Goal: Task Accomplishment & Management: Manage account settings

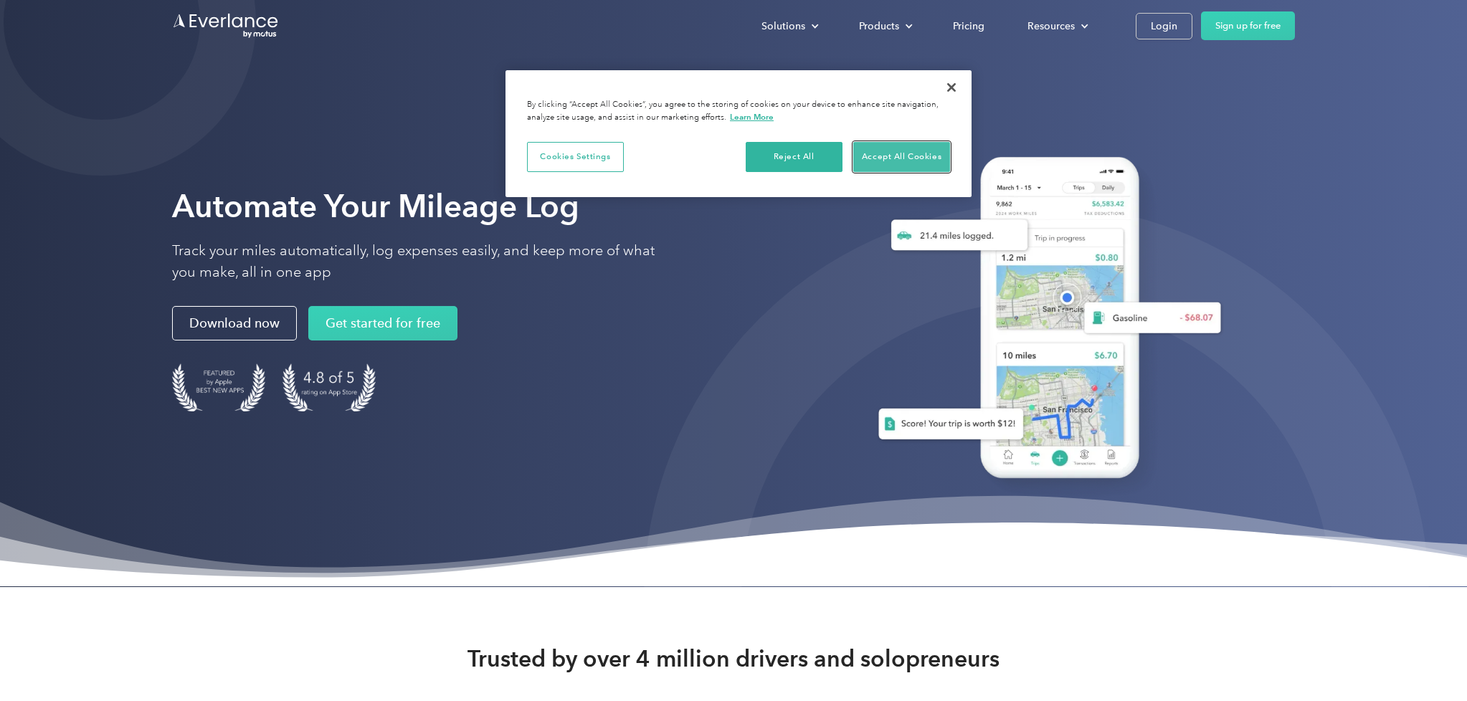
drag, startPoint x: 893, startPoint y: 161, endPoint x: 880, endPoint y: 168, distance: 14.4
click at [893, 161] on button "Accept All Cookies" at bounding box center [901, 157] width 97 height 30
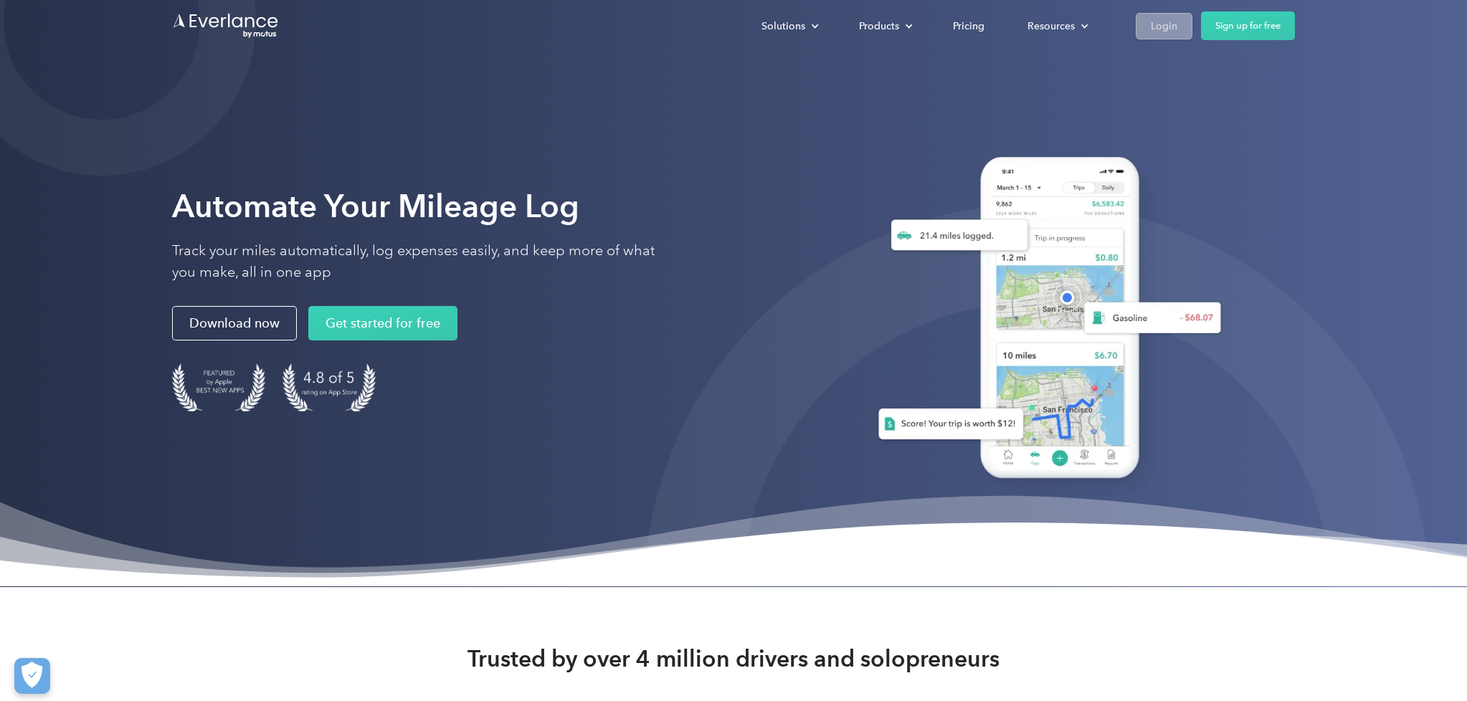
click at [1175, 29] on div "Login" at bounding box center [1163, 26] width 27 height 18
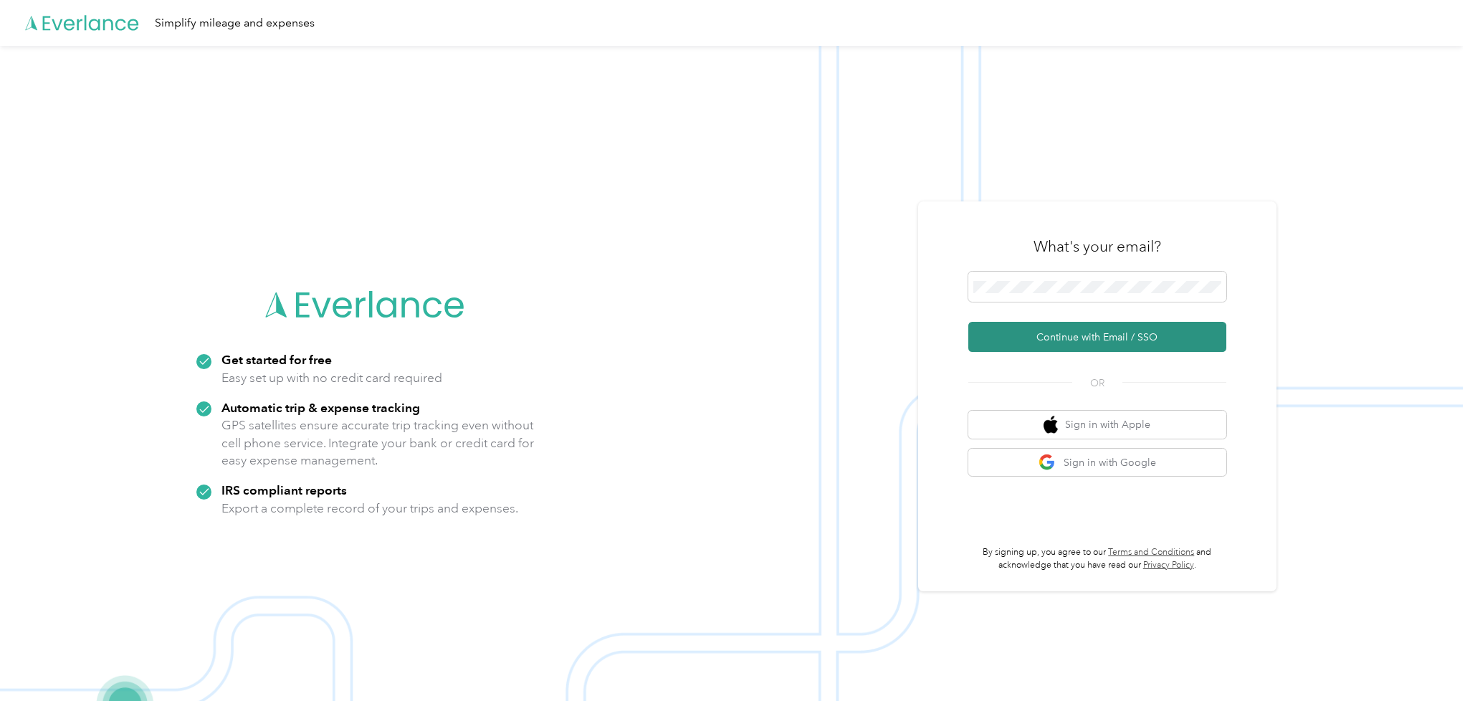
click at [1092, 340] on button "Continue with Email / SSO" at bounding box center [1097, 337] width 258 height 30
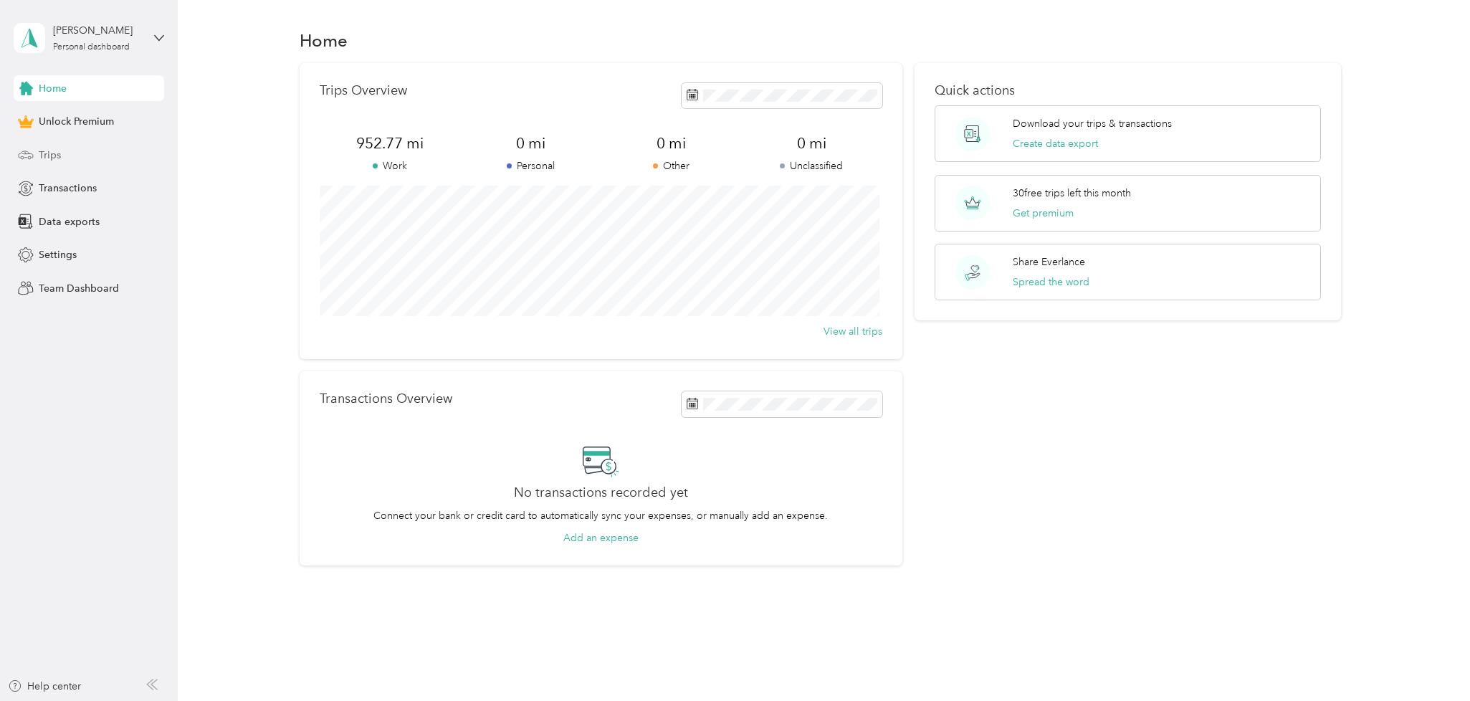
click at [59, 148] on span "Trips" at bounding box center [50, 155] width 22 height 15
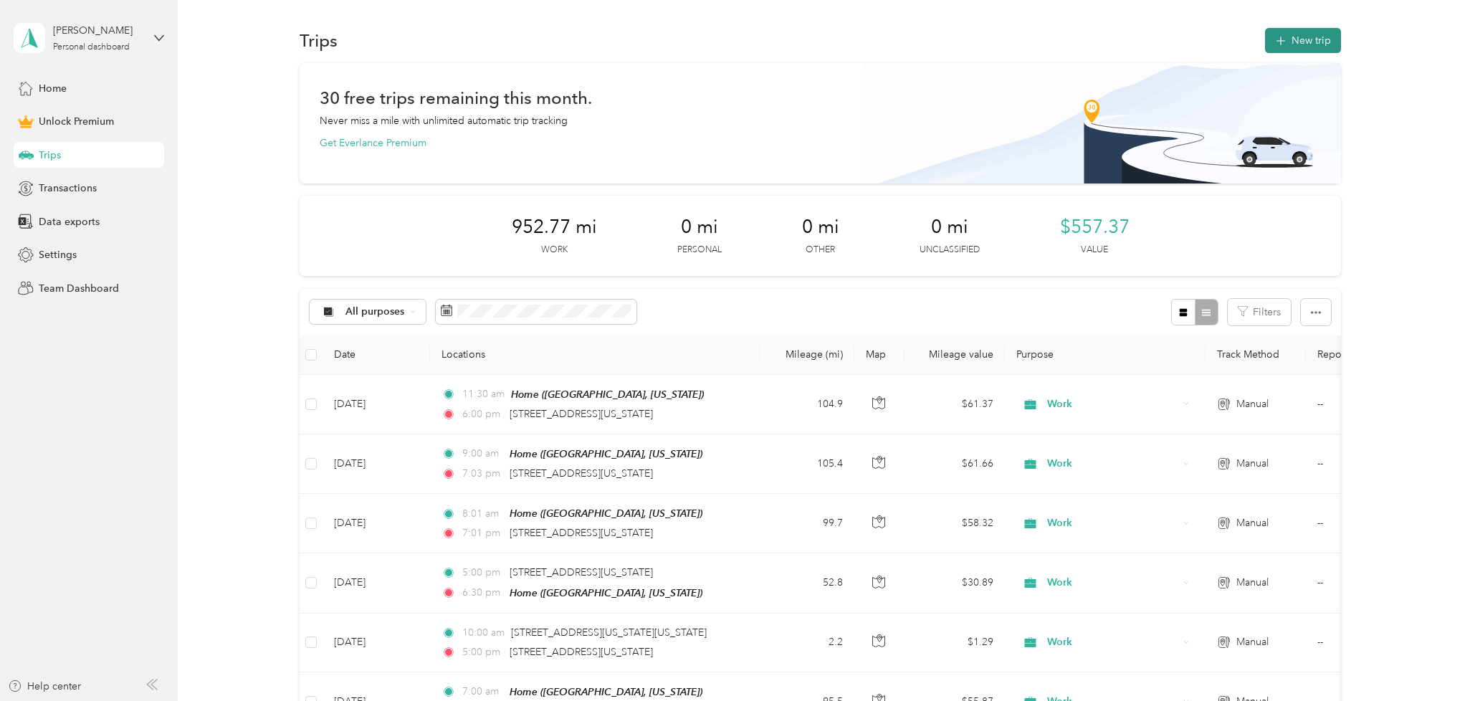
click at [1282, 43] on icon "button" at bounding box center [1281, 41] width 16 height 16
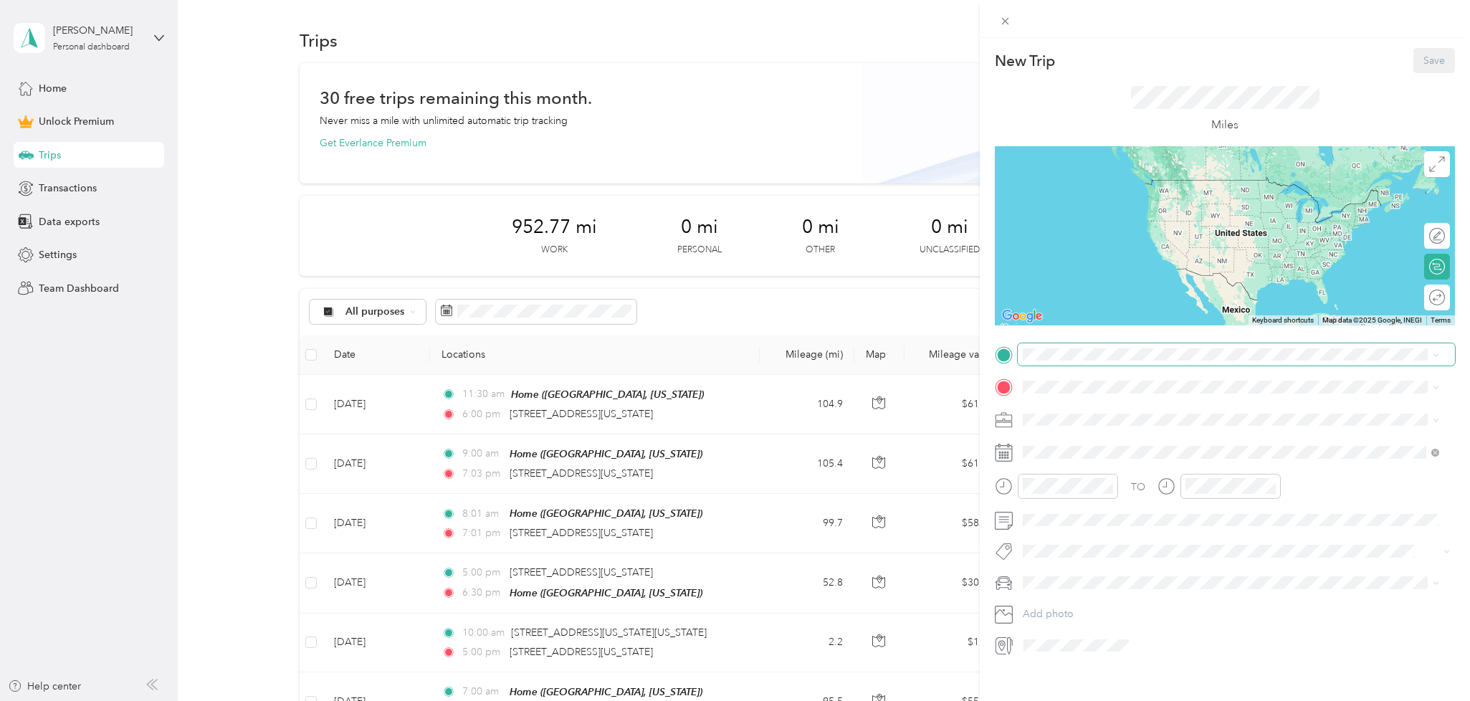
click at [1108, 361] on span at bounding box center [1236, 354] width 437 height 23
click at [1107, 416] on div "[GEOGRAPHIC_DATA], [US_STATE], [GEOGRAPHIC_DATA]" at bounding box center [1185, 420] width 270 height 30
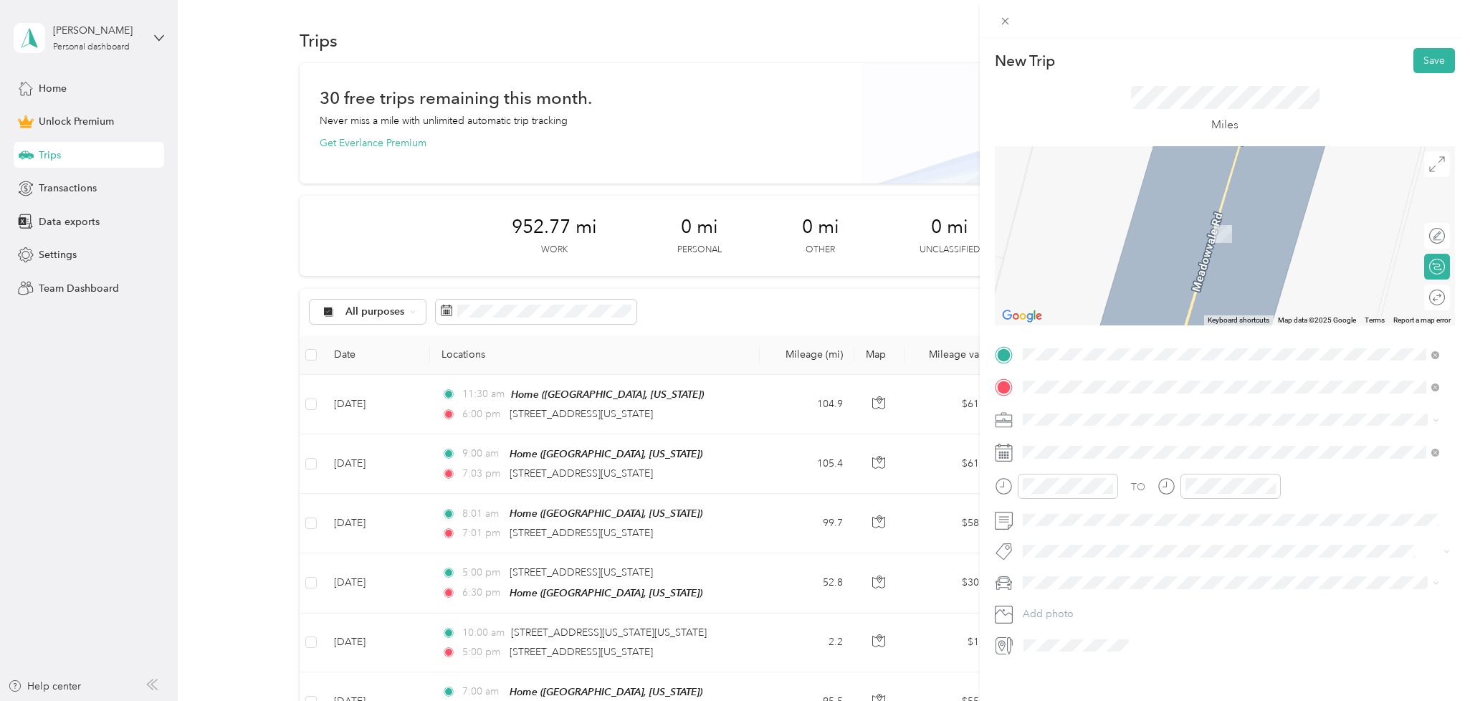
click at [1118, 445] on span "[GEOGRAPHIC_DATA][US_STATE]" at bounding box center [1128, 438] width 156 height 13
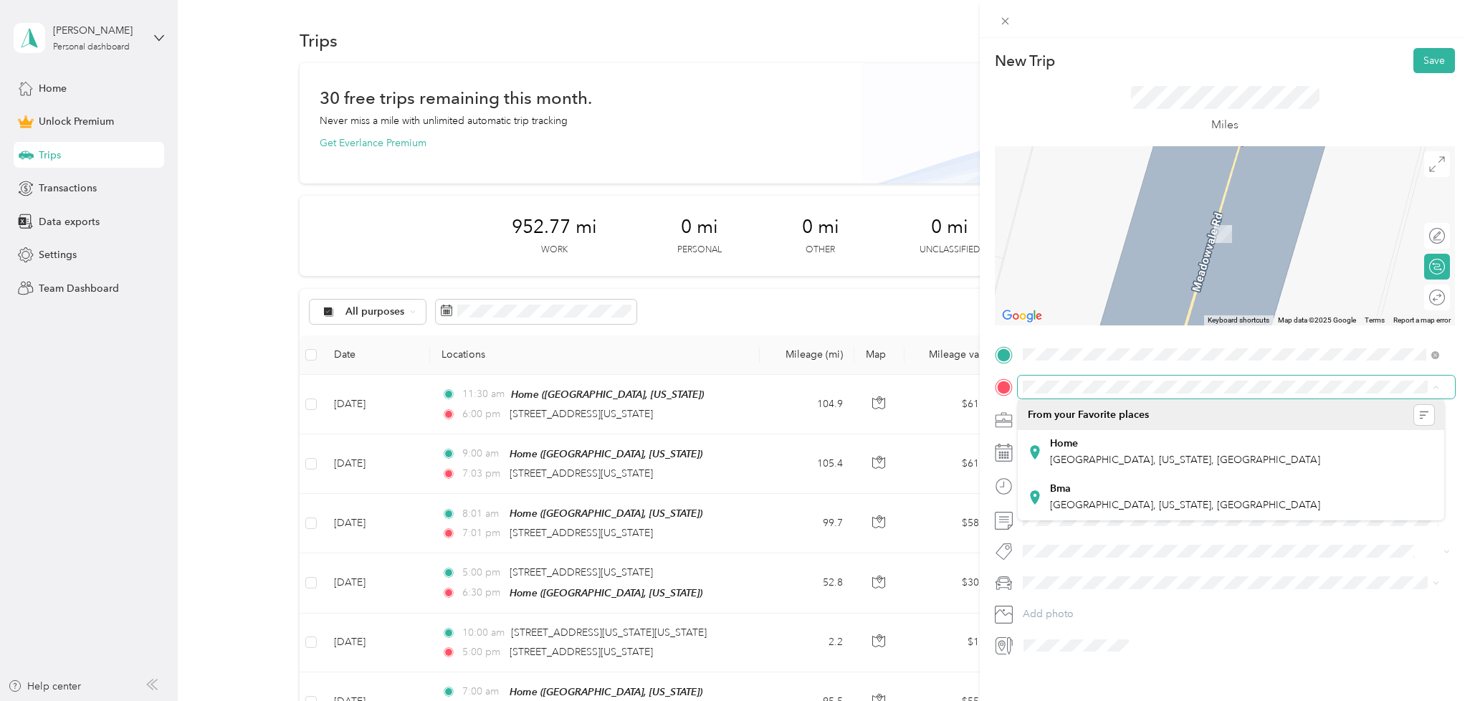
click at [1108, 396] on span at bounding box center [1236, 387] width 437 height 23
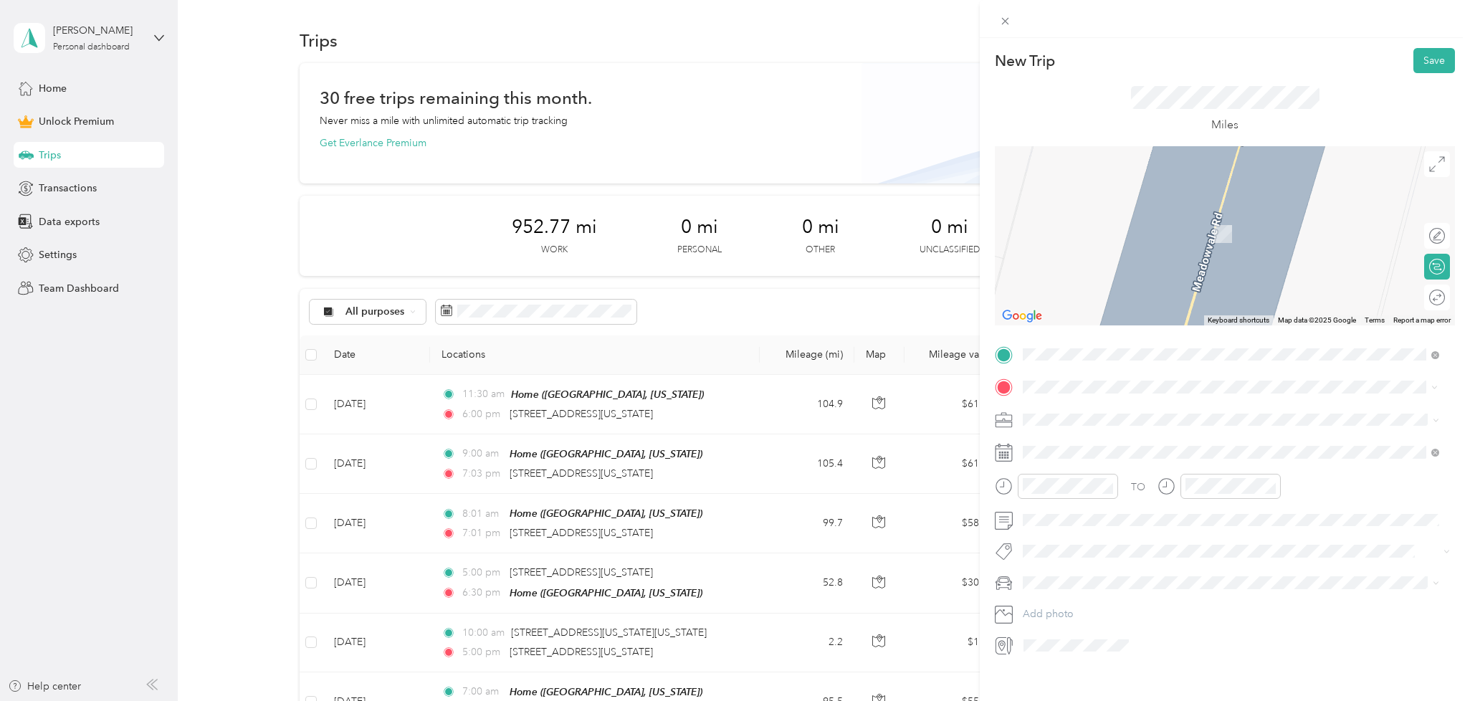
click at [1137, 436] on span "[STREET_ADDRESS][PERSON_NAME][US_STATE]" at bounding box center [1161, 438] width 223 height 13
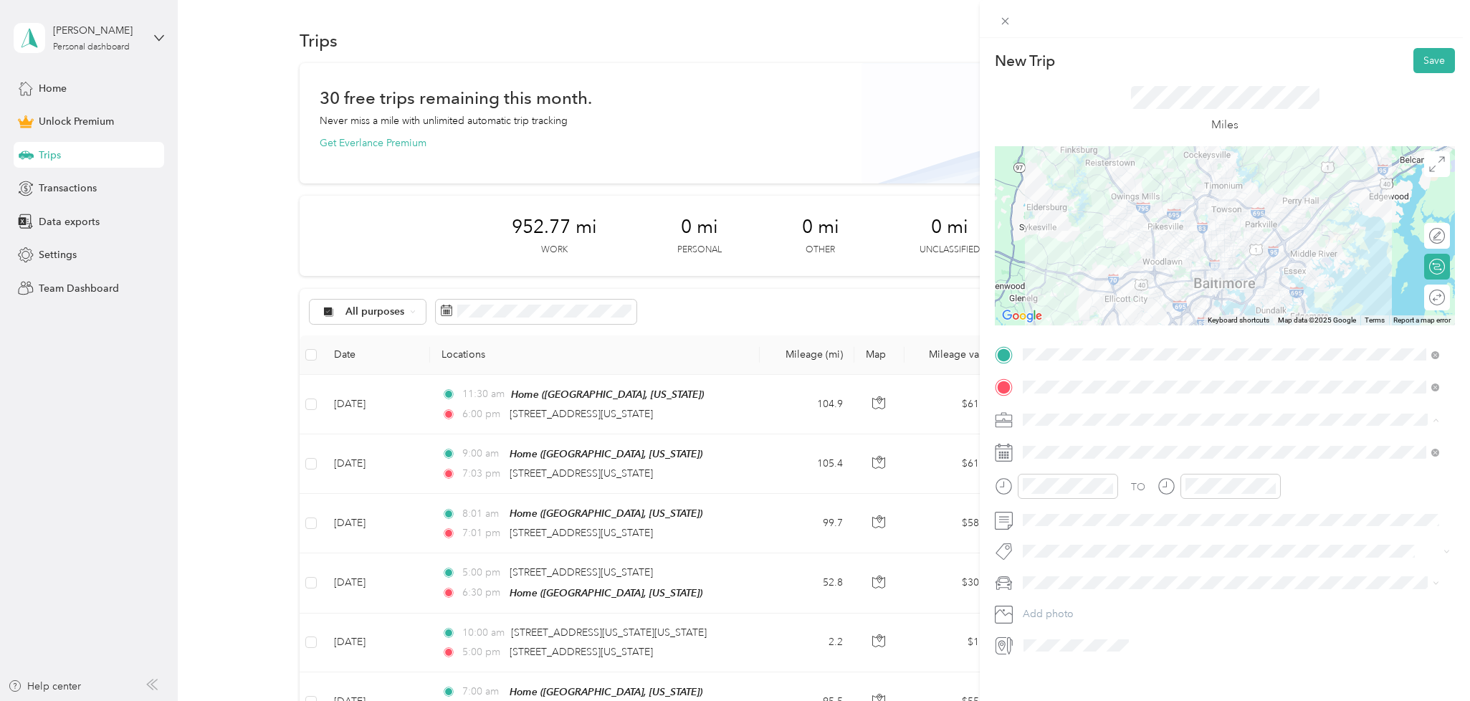
click at [1081, 452] on ol "Work Personal Consultant Other Charity Medical Moving Commute" at bounding box center [1231, 532] width 426 height 201
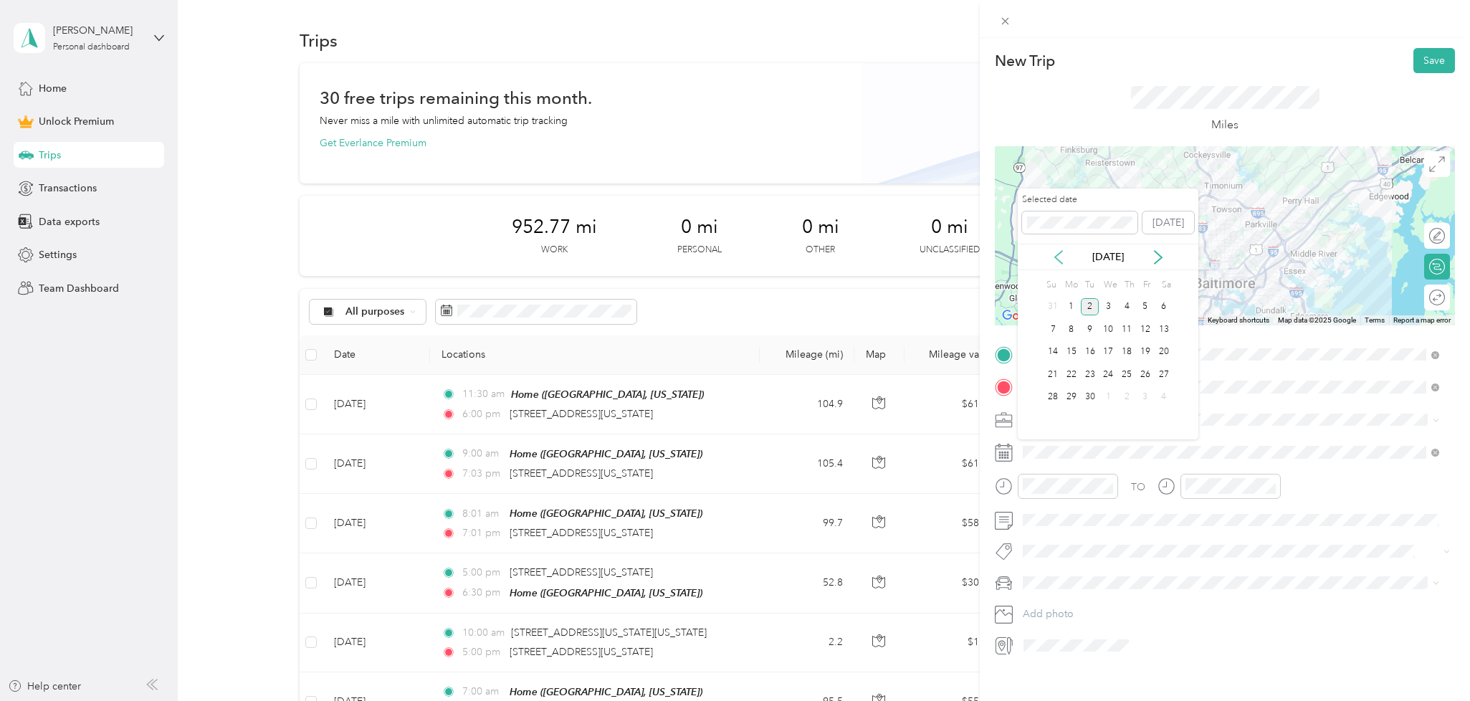
click at [1059, 256] on icon at bounding box center [1059, 257] width 14 height 14
click at [1105, 356] on div "13" at bounding box center [1108, 352] width 19 height 18
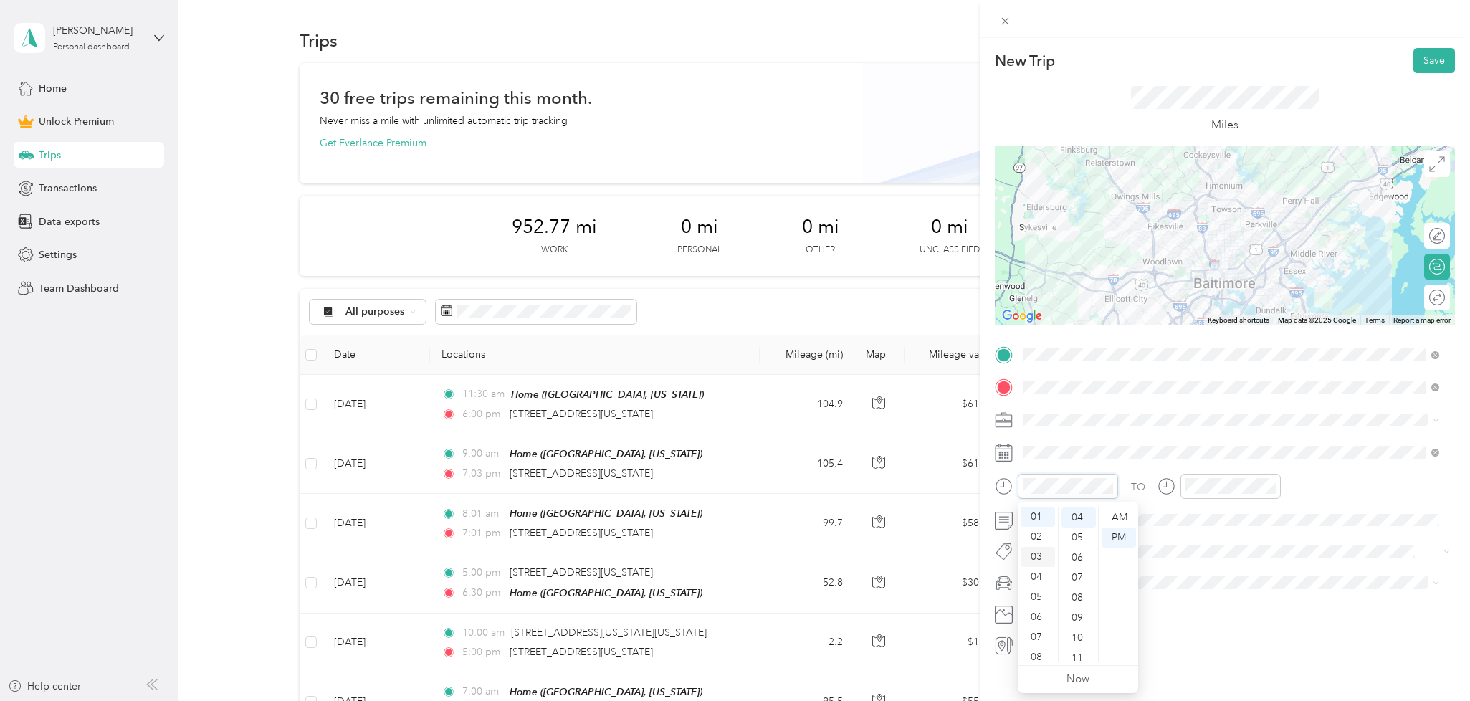
scroll to position [14, 0]
click at [1044, 525] on div "01" at bounding box center [1038, 523] width 34 height 20
click at [1076, 606] on div "30" at bounding box center [1079, 609] width 34 height 20
click at [1122, 544] on div "PM" at bounding box center [1119, 538] width 34 height 20
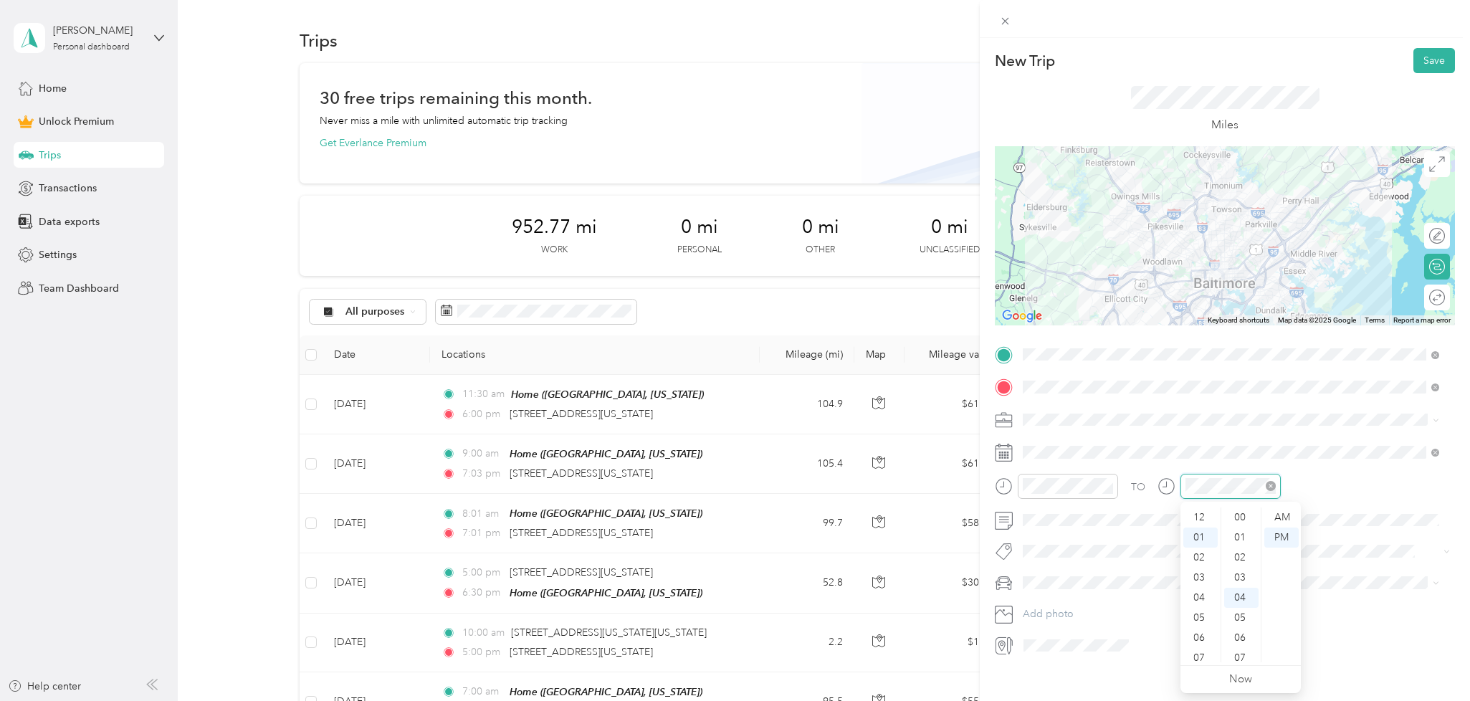
scroll to position [80, 0]
click at [1201, 538] on div "02" at bounding box center [1200, 538] width 34 height 20
click at [1240, 612] on div "30" at bounding box center [1241, 609] width 34 height 20
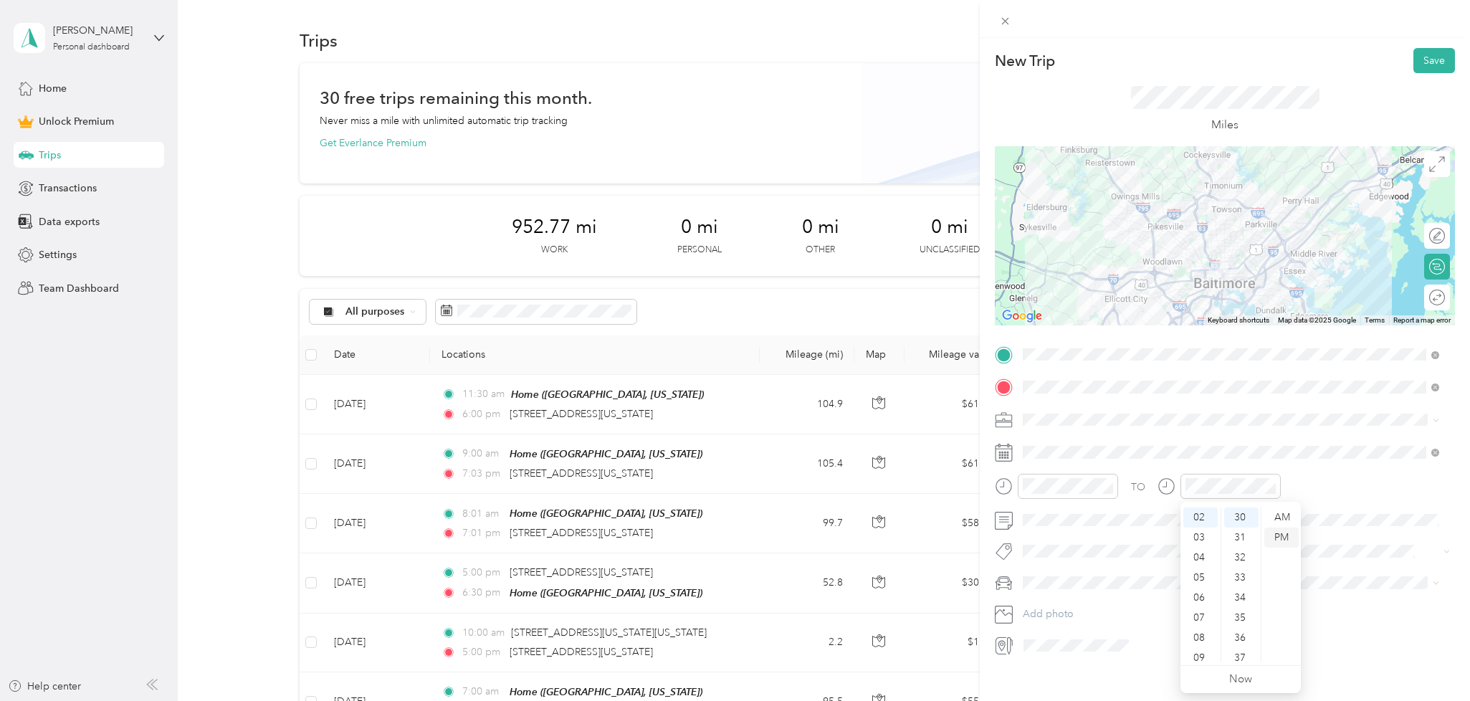
click at [1277, 540] on div "PM" at bounding box center [1281, 538] width 34 height 20
click at [1062, 573] on span at bounding box center [1236, 582] width 437 height 23
click at [1060, 626] on div "Chrysler PT Cruiser" at bounding box center [1231, 631] width 406 height 15
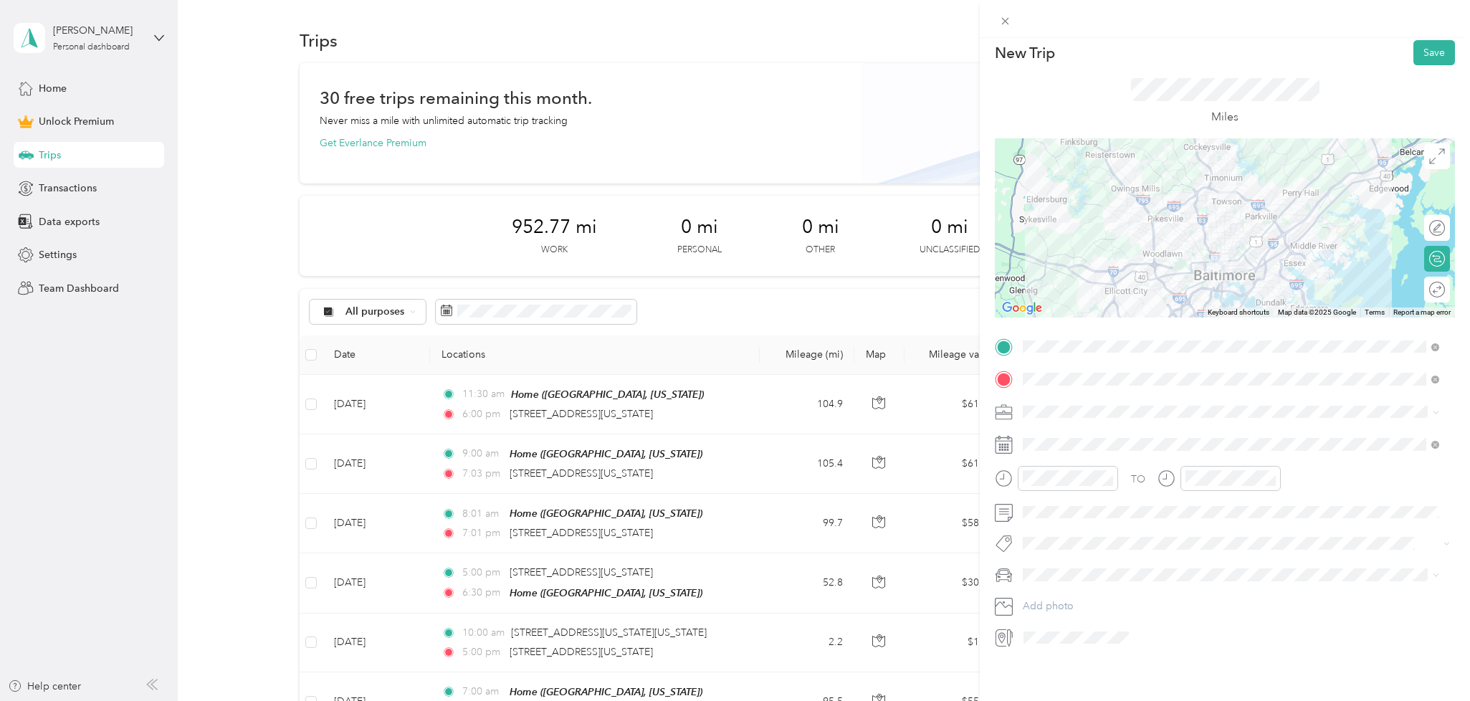
scroll to position [19, 0]
click at [1329, 409] on span at bounding box center [1236, 412] width 437 height 23
click at [1112, 416] on div "TO Add photo" at bounding box center [1225, 492] width 460 height 314
click at [1052, 426] on div "Work" at bounding box center [1231, 426] width 406 height 15
click at [1427, 282] on div at bounding box center [1430, 289] width 30 height 15
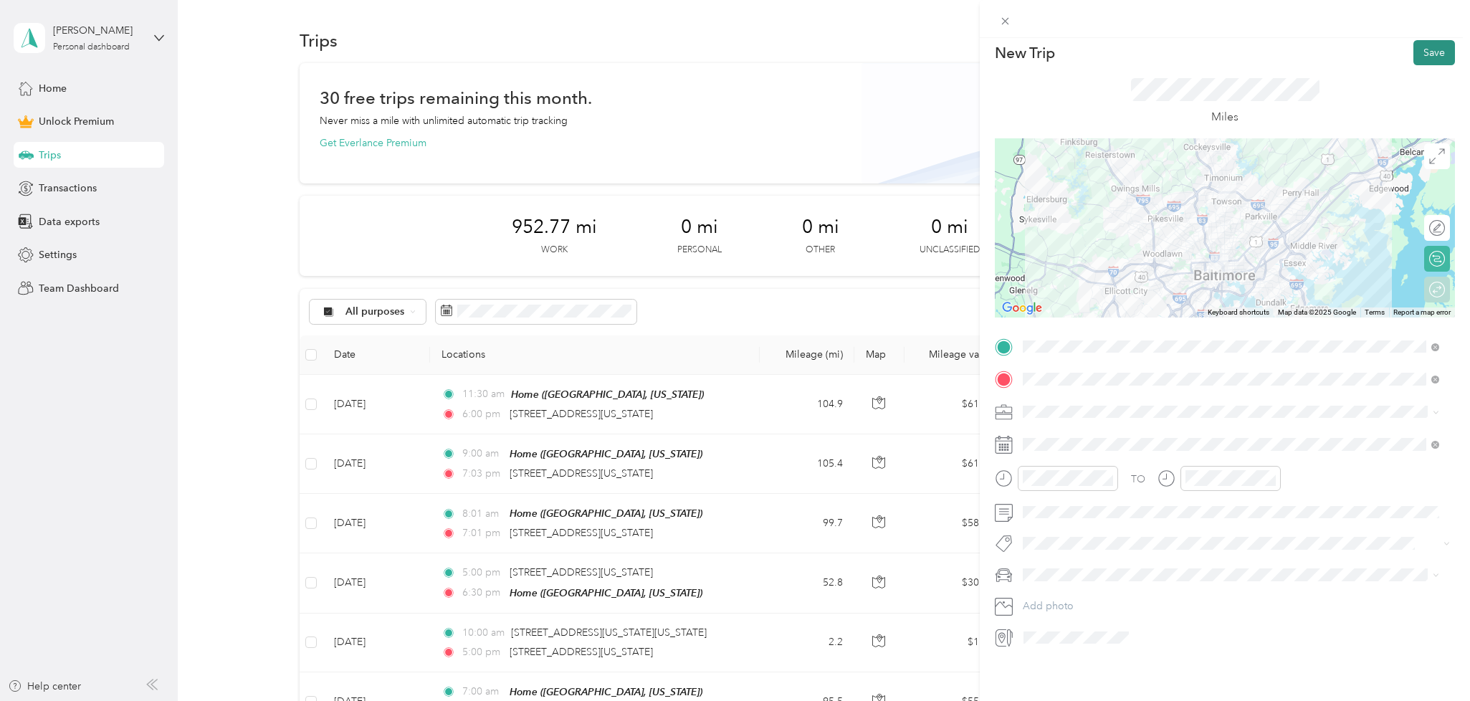
click at [1424, 44] on button "Save" at bounding box center [1435, 52] width 42 height 25
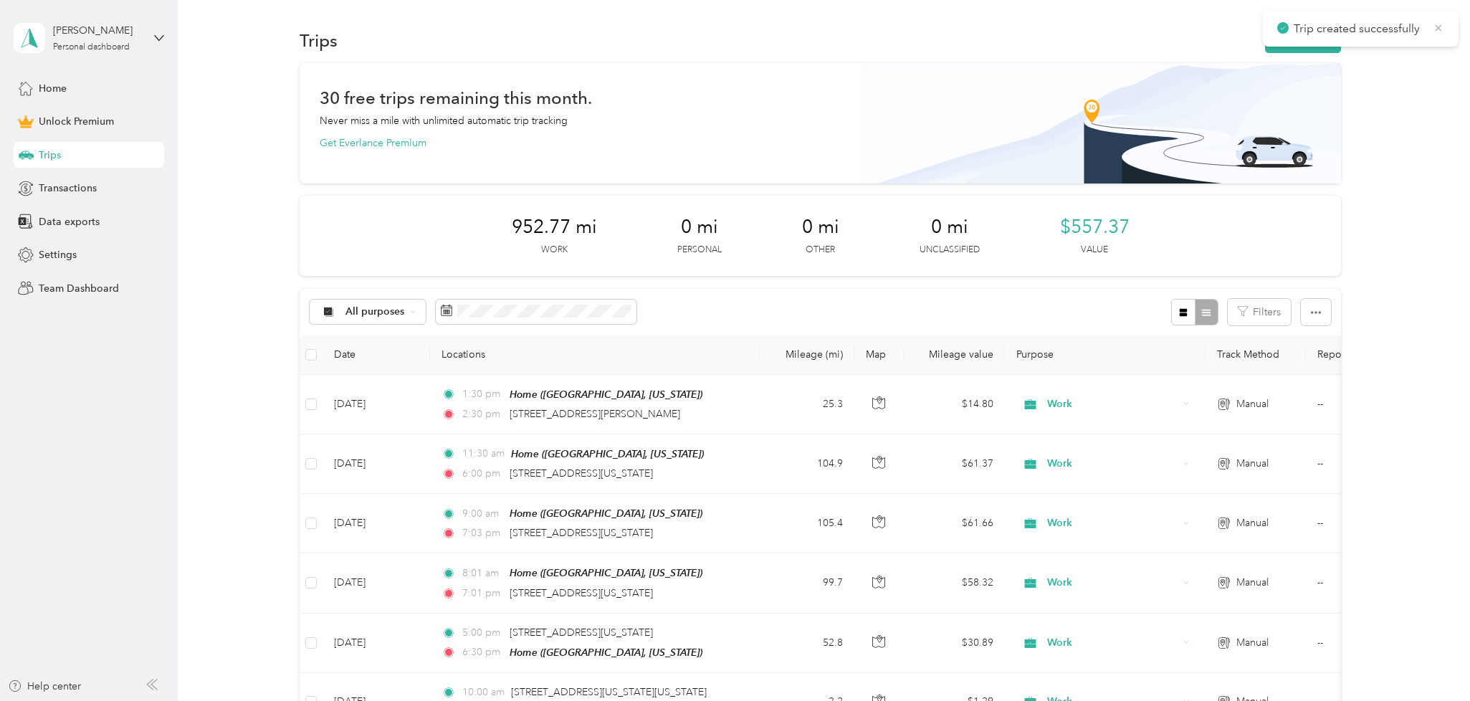
click at [1443, 32] on icon at bounding box center [1438, 28] width 11 height 13
click at [1291, 34] on button "New trip" at bounding box center [1303, 40] width 76 height 25
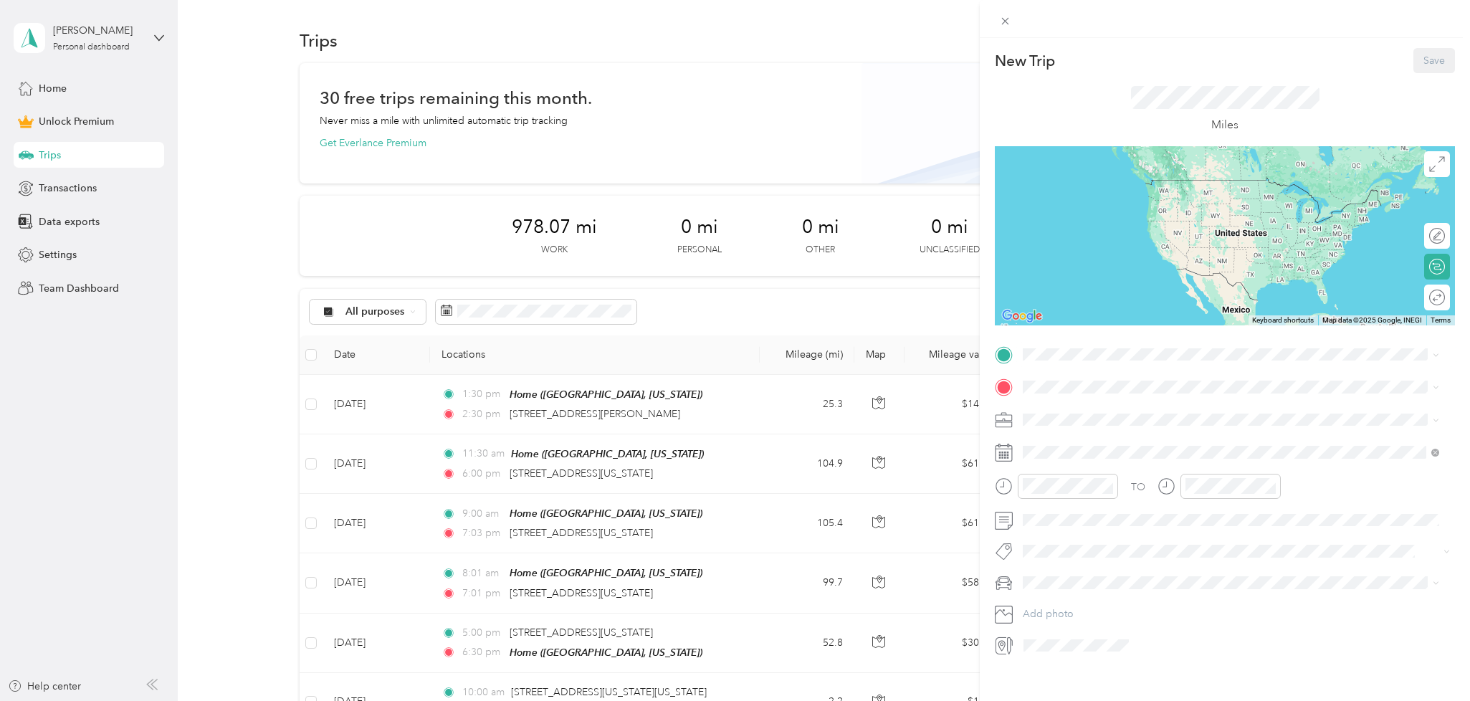
click at [1112, 421] on span "[GEOGRAPHIC_DATA], [US_STATE], [GEOGRAPHIC_DATA]" at bounding box center [1185, 424] width 270 height 12
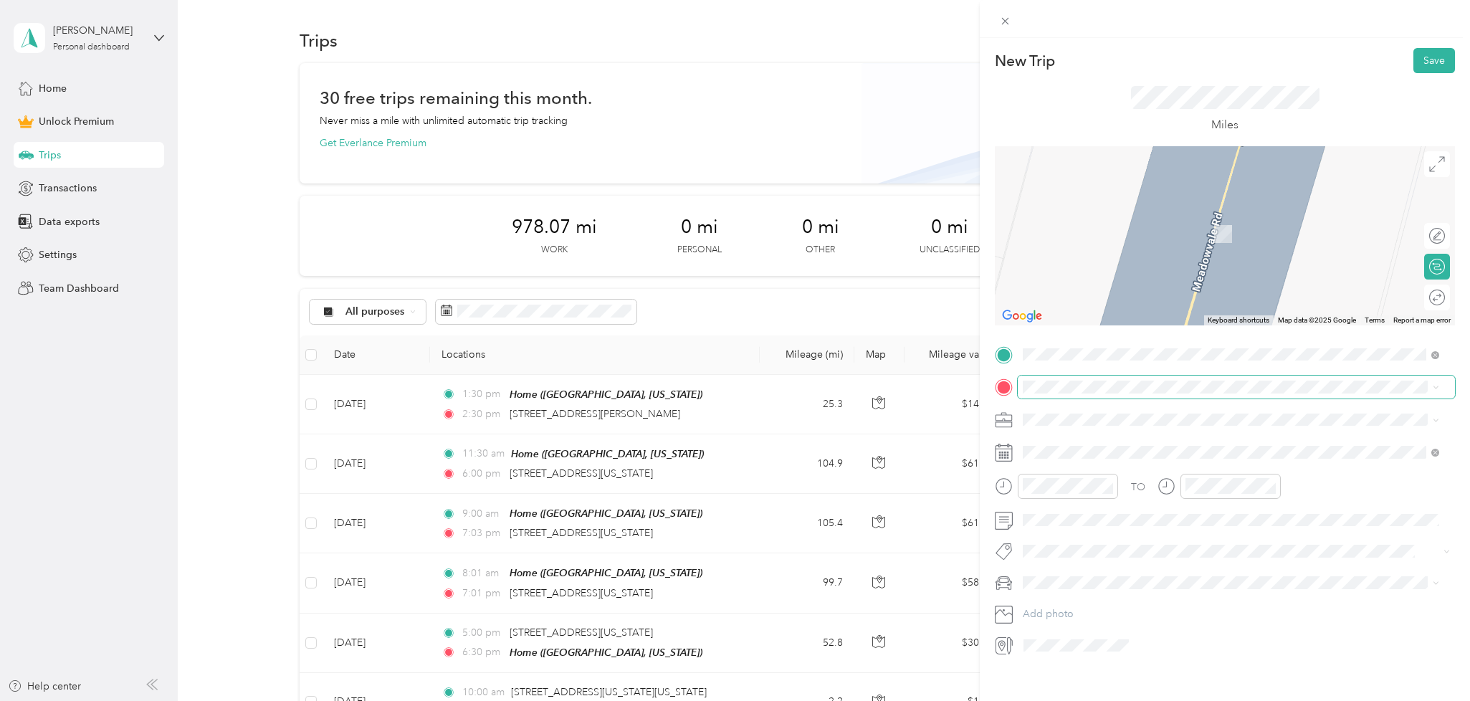
click at [1062, 700] on div "New Trip Save This trip cannot be edited because it is either under review, app…" at bounding box center [731, 701] width 1463 height 0
click at [1112, 445] on span "[STREET_ADDRESS][PERSON_NAME][US_STATE]" at bounding box center [1161, 438] width 223 height 13
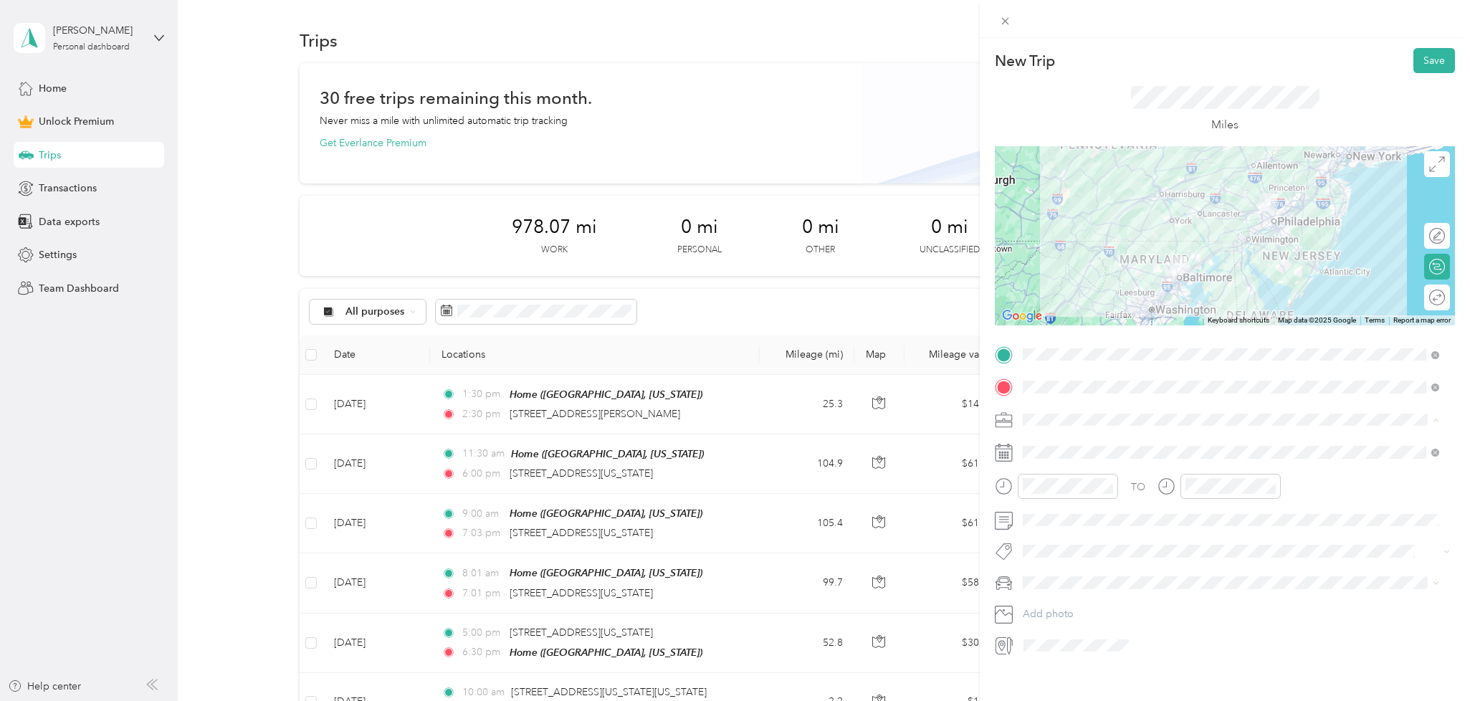
click at [1069, 439] on div "Work" at bounding box center [1231, 444] width 406 height 15
click at [1064, 462] on span at bounding box center [1236, 452] width 437 height 23
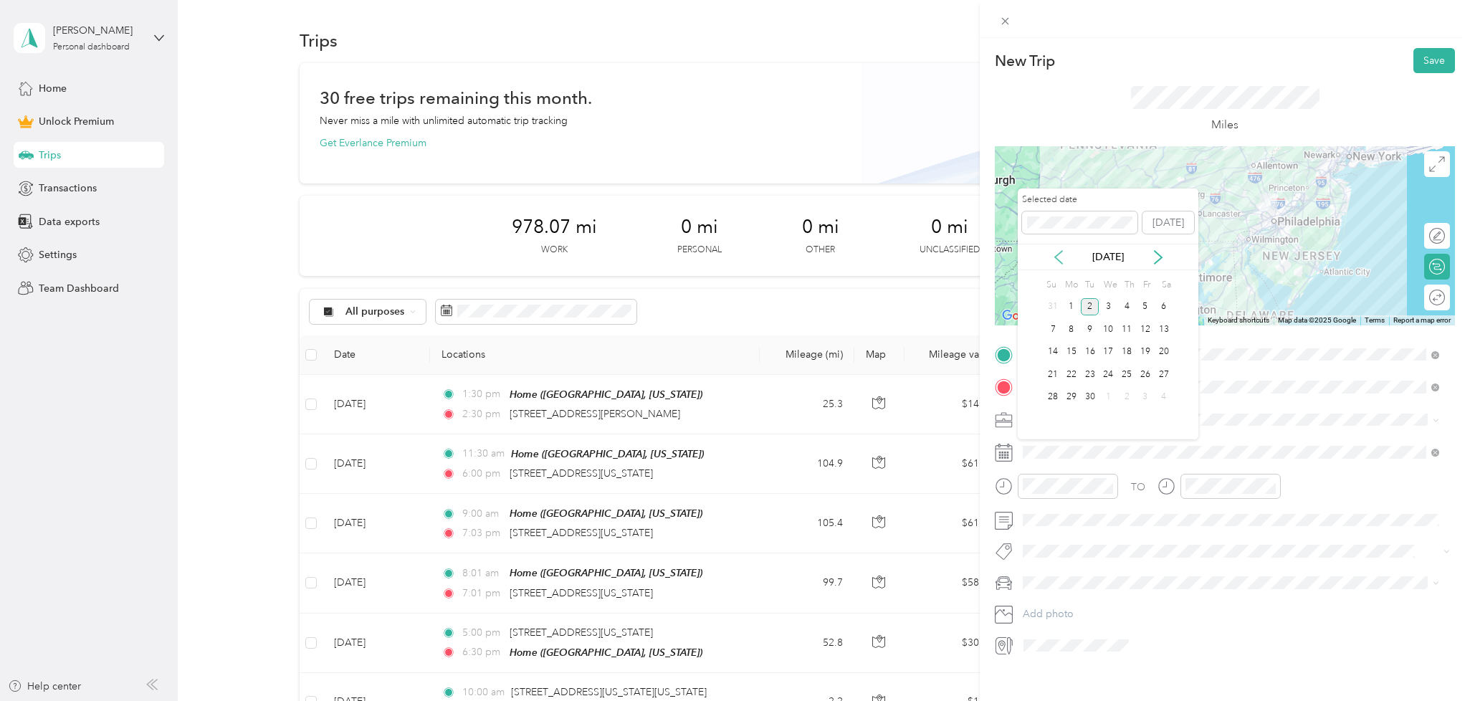
click at [1063, 257] on icon at bounding box center [1059, 257] width 14 height 14
click at [1148, 381] on div "22" at bounding box center [1145, 375] width 19 height 18
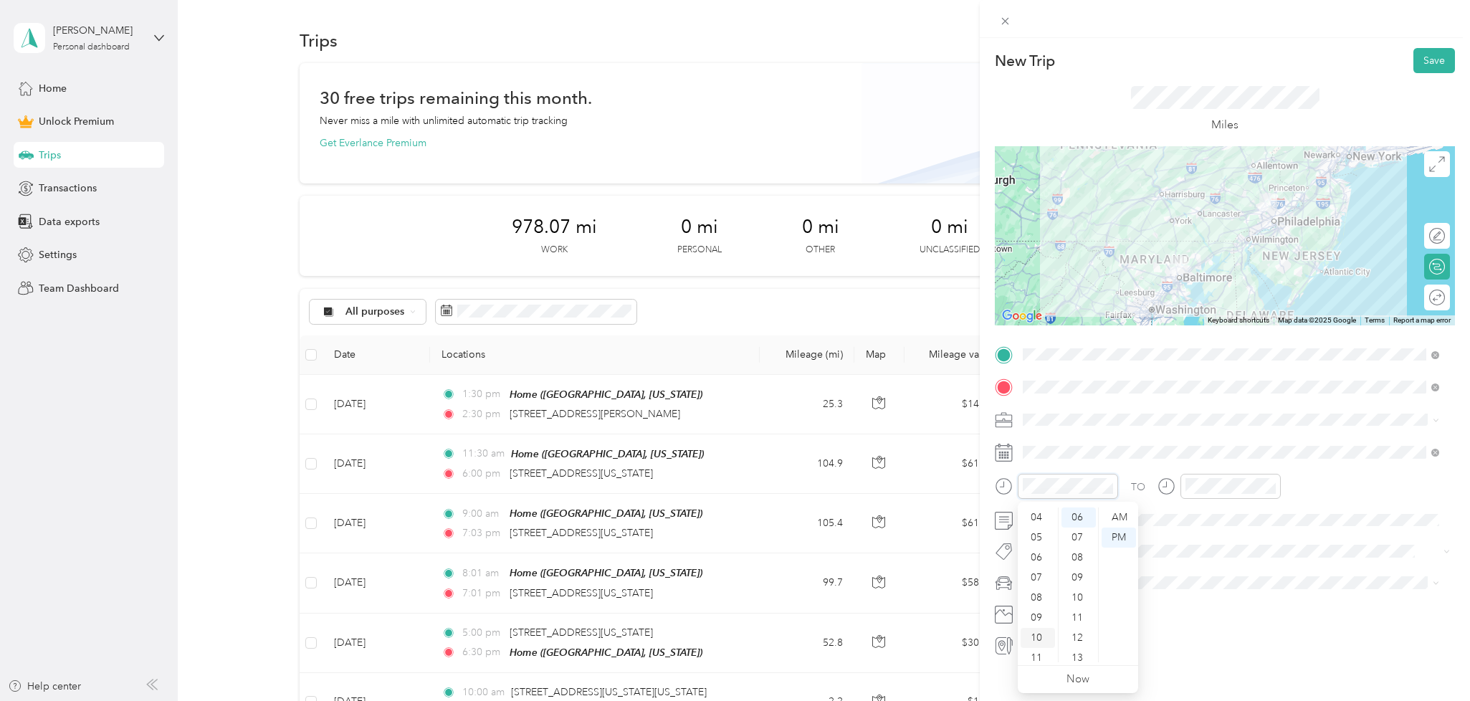
scroll to position [86, 0]
click at [1042, 611] on div "09" at bounding box center [1038, 612] width 34 height 20
click at [1123, 519] on div "AM" at bounding box center [1119, 517] width 34 height 20
click at [1206, 552] on div "06" at bounding box center [1200, 552] width 34 height 20
click at [1279, 541] on div "PM" at bounding box center [1281, 538] width 34 height 20
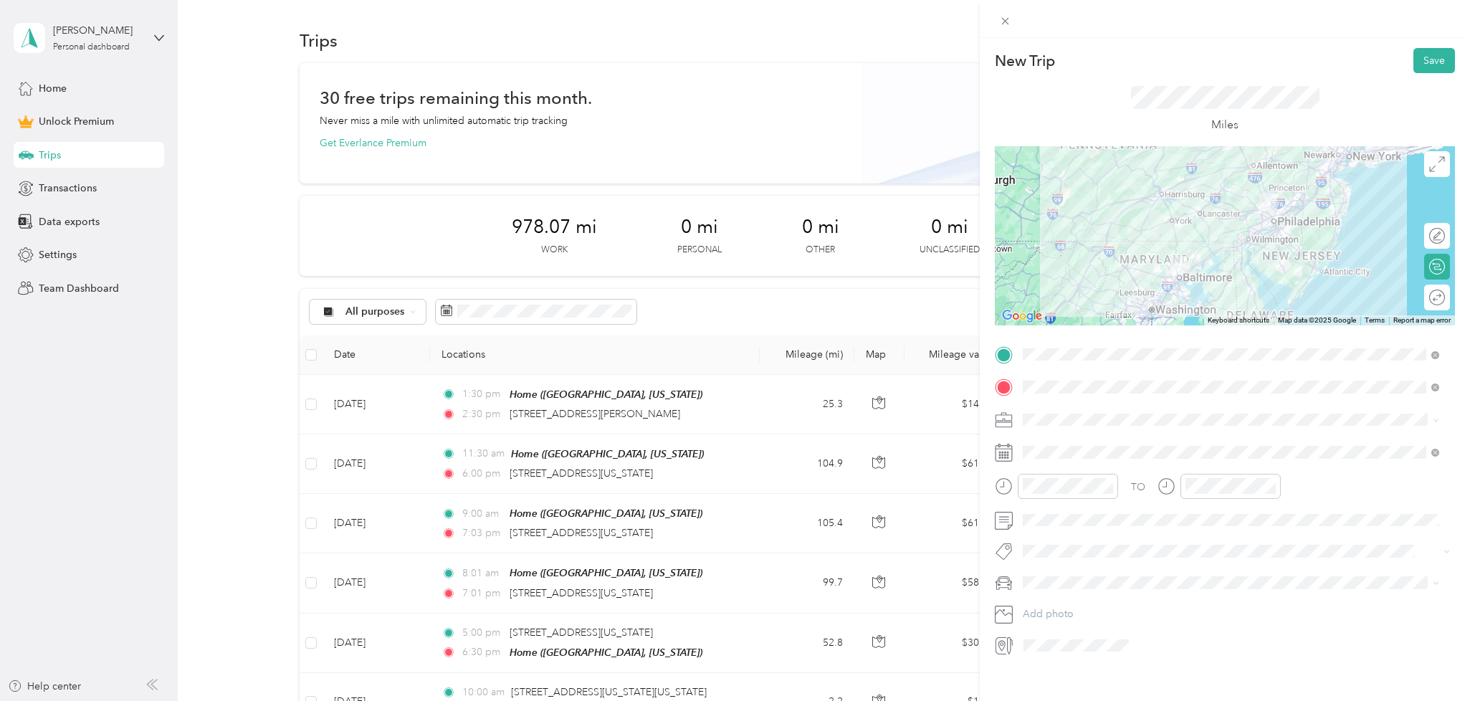
click at [1079, 602] on span "Mazda CX5" at bounding box center [1054, 608] width 52 height 12
click at [1426, 299] on div at bounding box center [1430, 297] width 30 height 15
click at [1422, 69] on button "Save" at bounding box center [1435, 60] width 42 height 25
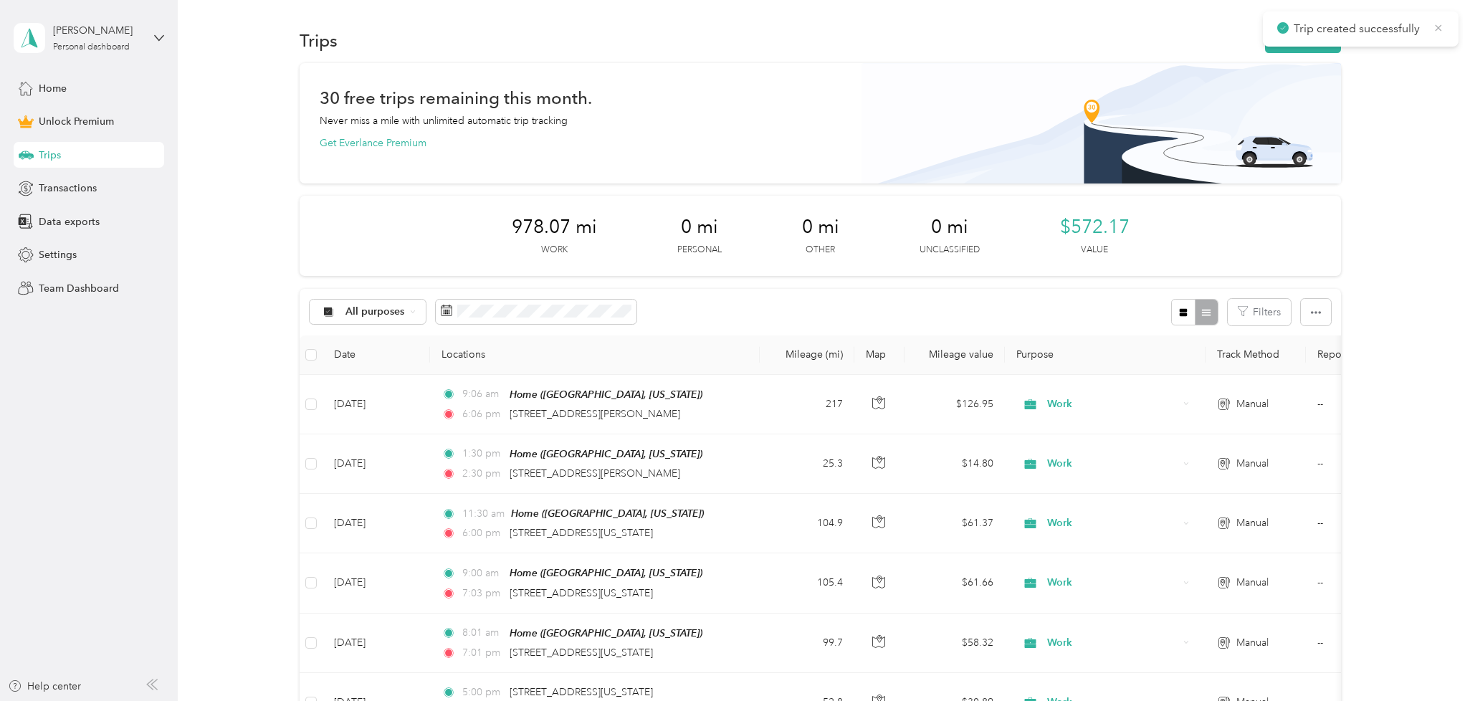
click at [1437, 29] on icon at bounding box center [1438, 28] width 11 height 13
click at [1296, 44] on button "New trip" at bounding box center [1303, 40] width 76 height 25
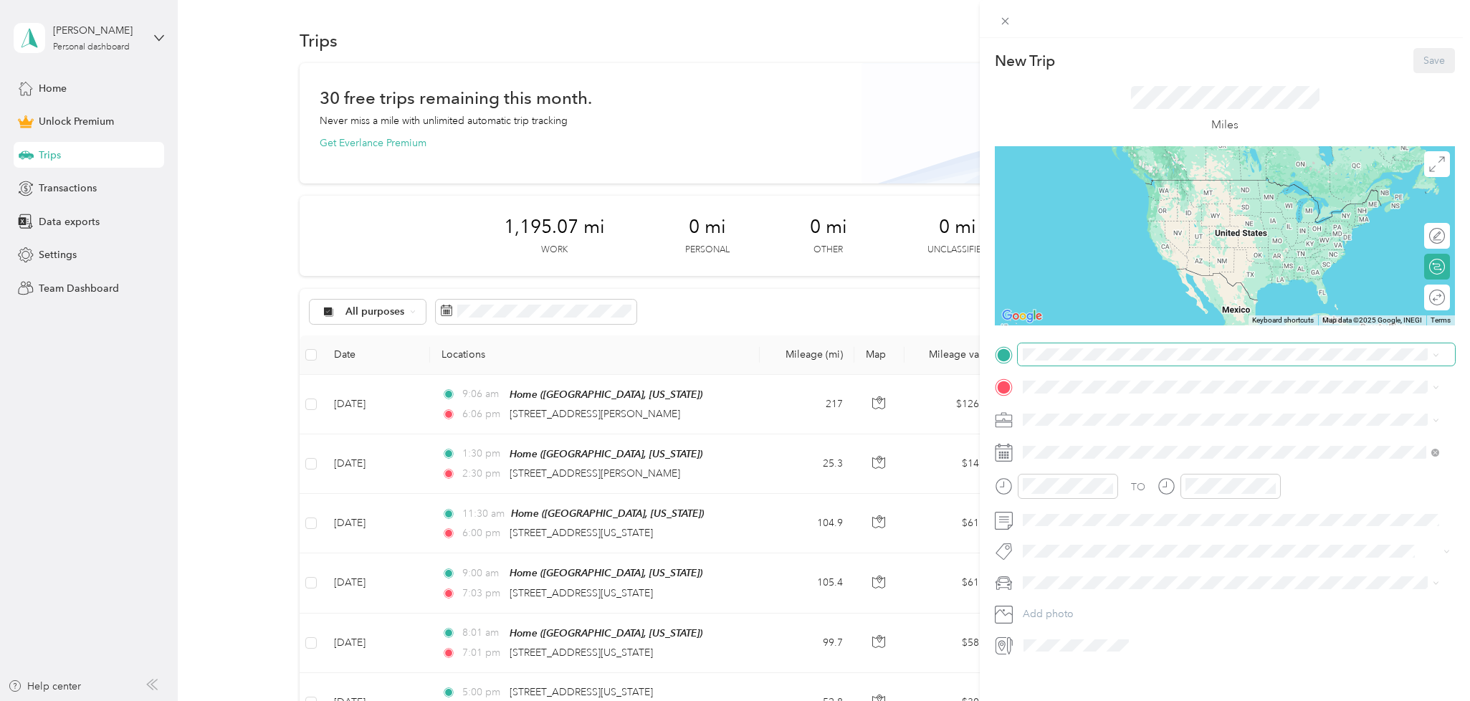
click at [1067, 365] on span at bounding box center [1236, 354] width 437 height 23
click at [1074, 424] on span "[GEOGRAPHIC_DATA], [US_STATE], [GEOGRAPHIC_DATA]" at bounding box center [1185, 427] width 270 height 12
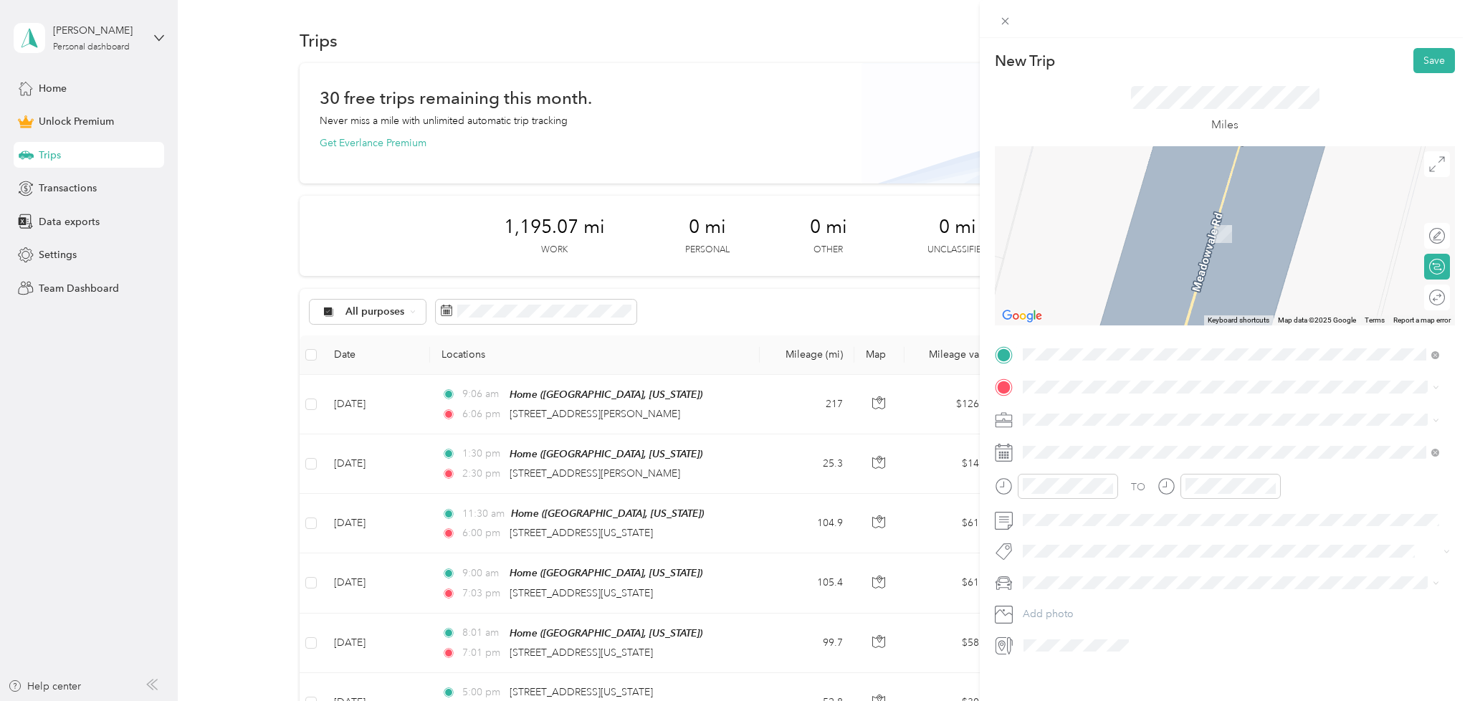
click at [1087, 475] on li "[GEOGRAPHIC_DATA], [US_STATE], [GEOGRAPHIC_DATA]" at bounding box center [1231, 495] width 426 height 45
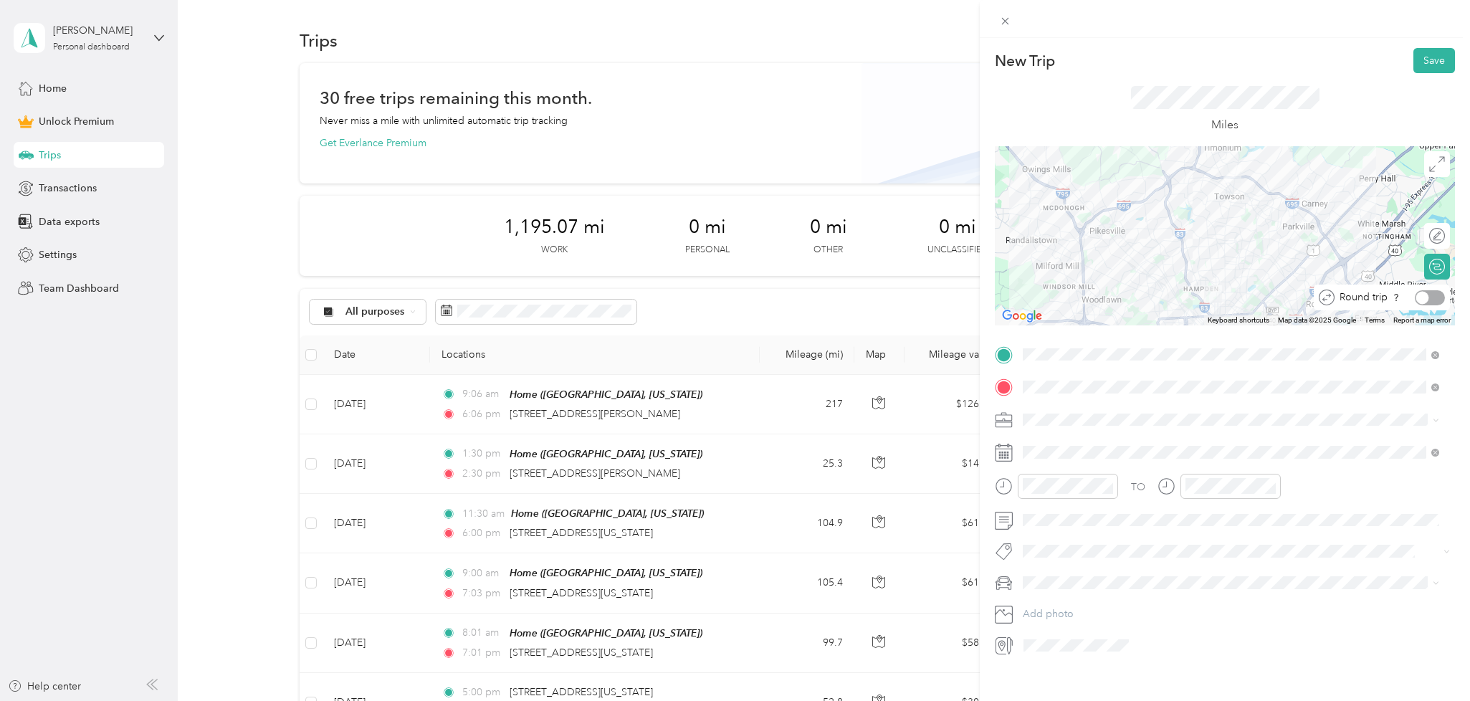
click at [1420, 300] on div at bounding box center [1430, 297] width 30 height 15
click at [1130, 440] on div "Work" at bounding box center [1231, 444] width 406 height 15
click at [1039, 600] on div "05" at bounding box center [1038, 598] width 34 height 20
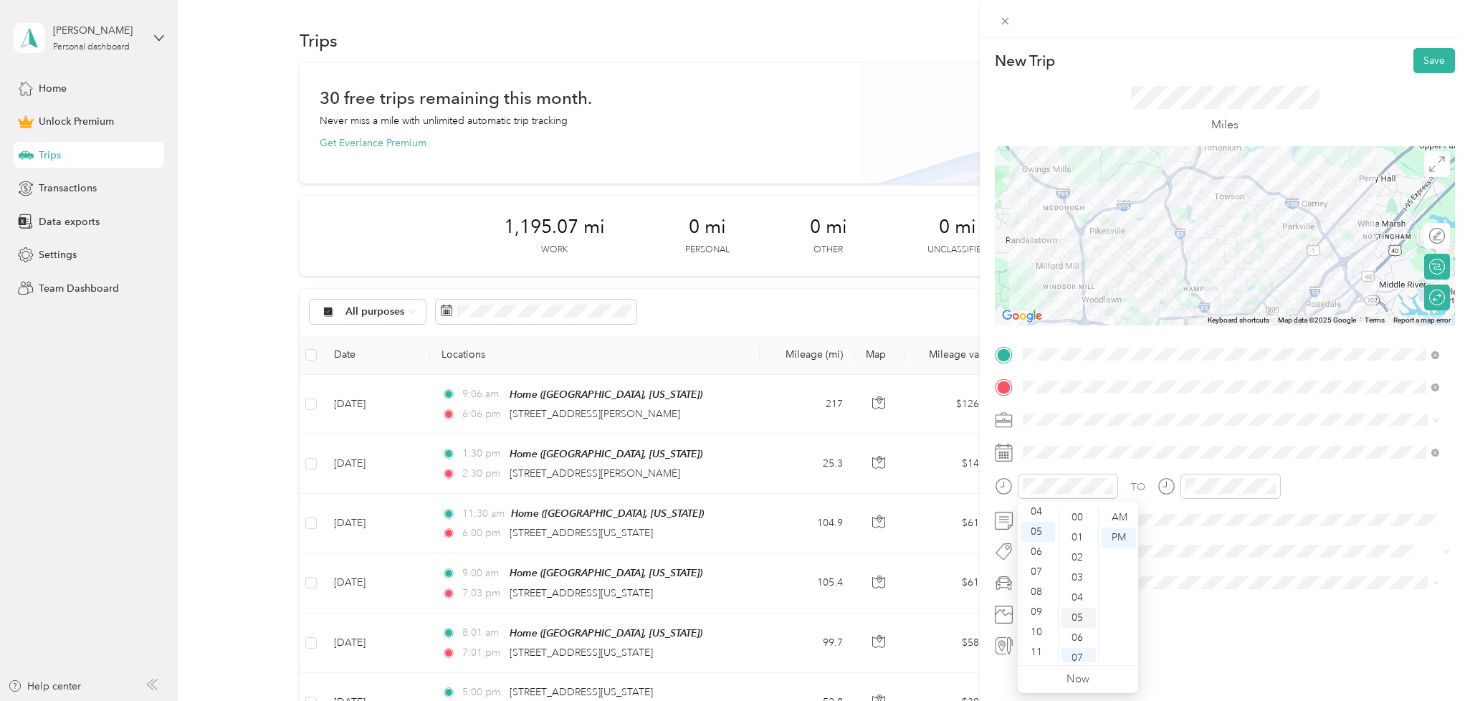
click at [1084, 620] on div "05" at bounding box center [1079, 618] width 34 height 20
click at [1114, 543] on div "PM" at bounding box center [1119, 538] width 34 height 20
click at [1207, 567] on div "07" at bounding box center [1200, 572] width 34 height 20
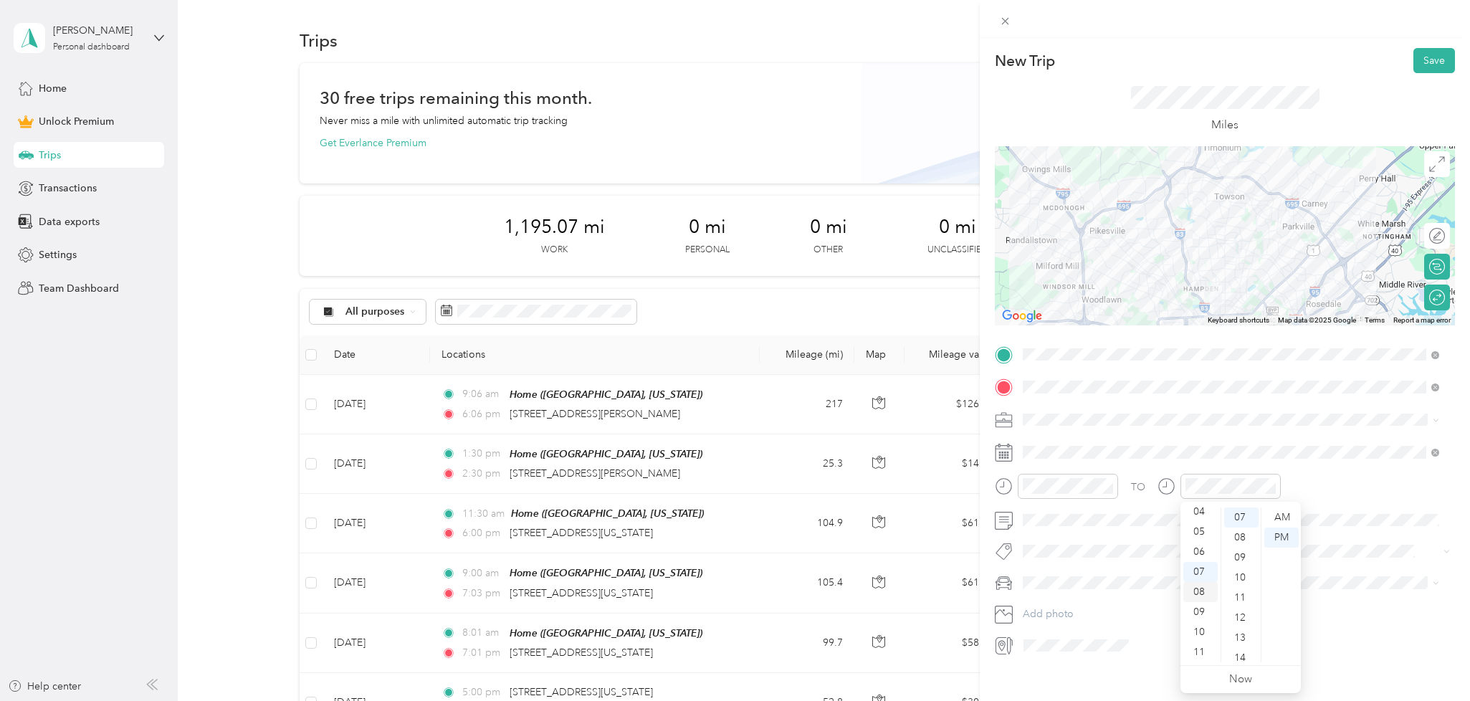
click at [1208, 596] on div "08" at bounding box center [1200, 592] width 34 height 20
click at [1247, 614] on div "30" at bounding box center [1241, 621] width 34 height 20
click at [999, 581] on icon at bounding box center [1004, 583] width 18 height 18
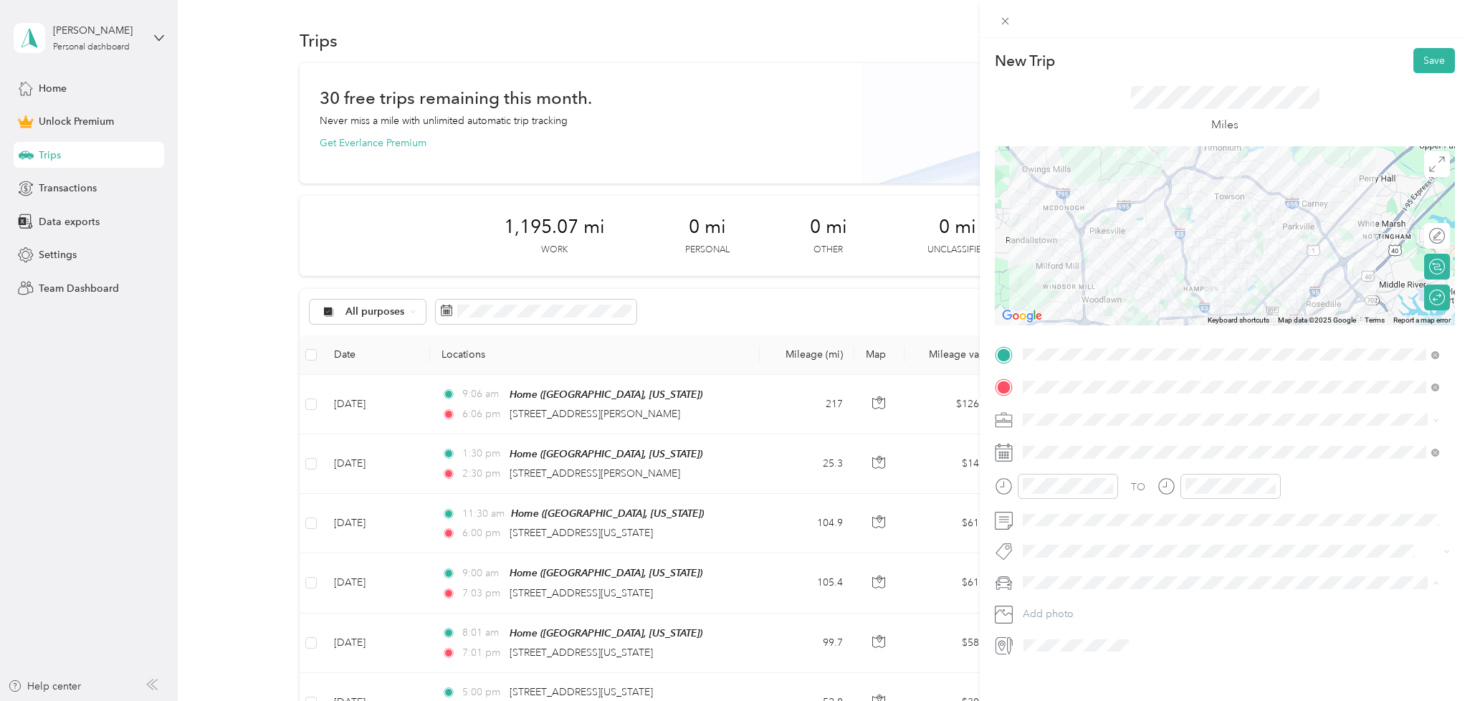
click at [1048, 616] on ol "Mazda CX5 Chrysler PT Cruiser" at bounding box center [1231, 621] width 426 height 50
click at [1050, 616] on button "Add photo" at bounding box center [1236, 614] width 437 height 20
click at [1073, 591] on span at bounding box center [1236, 582] width 437 height 23
click at [1069, 606] on span "Mazda CX5" at bounding box center [1054, 608] width 52 height 12
click at [1424, 65] on button "Save" at bounding box center [1435, 60] width 42 height 25
